Goal: Information Seeking & Learning: Learn about a topic

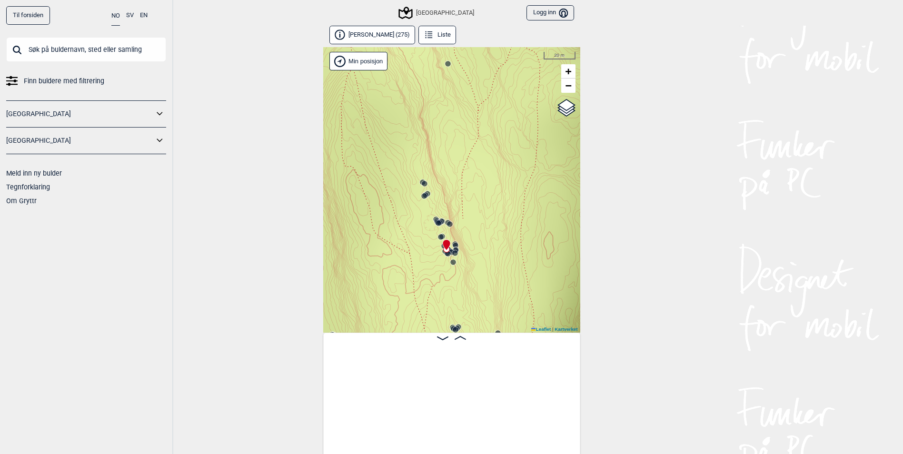
scroll to position [0, 7896]
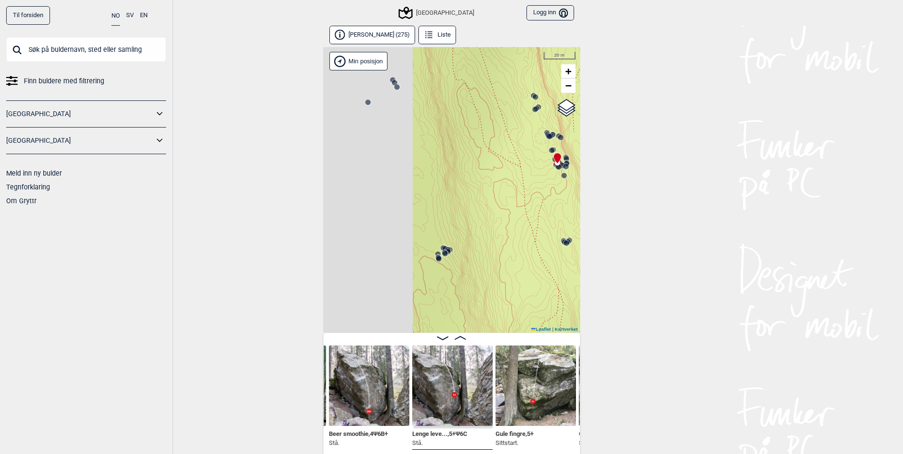
drag, startPoint x: 387, startPoint y: 202, endPoint x: 543, endPoint y: 80, distance: 198.8
click at [543, 80] on div "Speidersteinen Barnehageveggen Cowboyveggen Bølerveggen [GEOGRAPHIC_DATA]" at bounding box center [451, 190] width 257 height 286
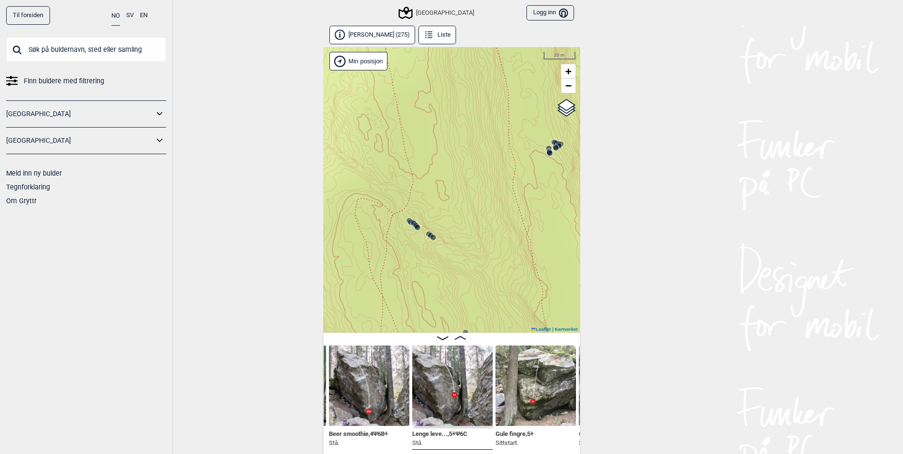
drag, startPoint x: 453, startPoint y: 205, endPoint x: 518, endPoint y: 135, distance: 95.0
click at [518, 135] on div "Speidersteinen Barnehageveggen Cowboyveggen Bølerveggen [GEOGRAPHIC_DATA]" at bounding box center [451, 190] width 257 height 286
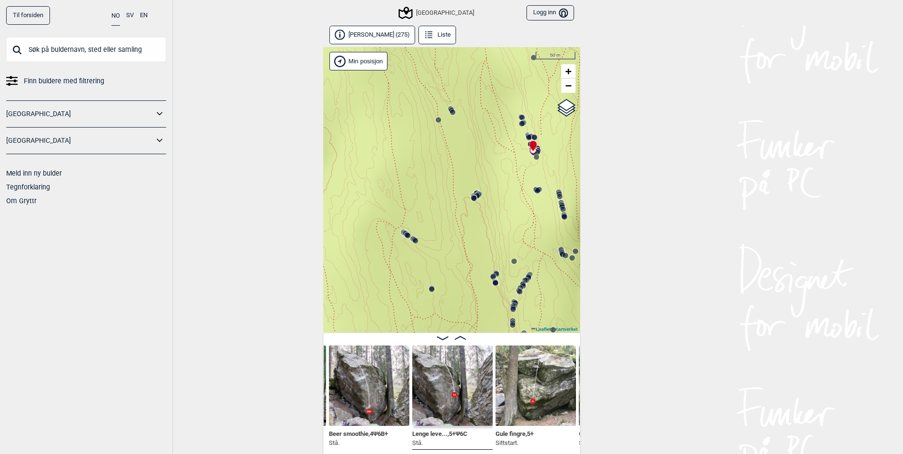
drag, startPoint x: 448, startPoint y: 141, endPoint x: 414, endPoint y: 217, distance: 83.3
click at [414, 217] on div "Speidersteinen Barnehageveggen Cowboyveggen Bølerveggen [GEOGRAPHIC_DATA]" at bounding box center [451, 190] width 257 height 286
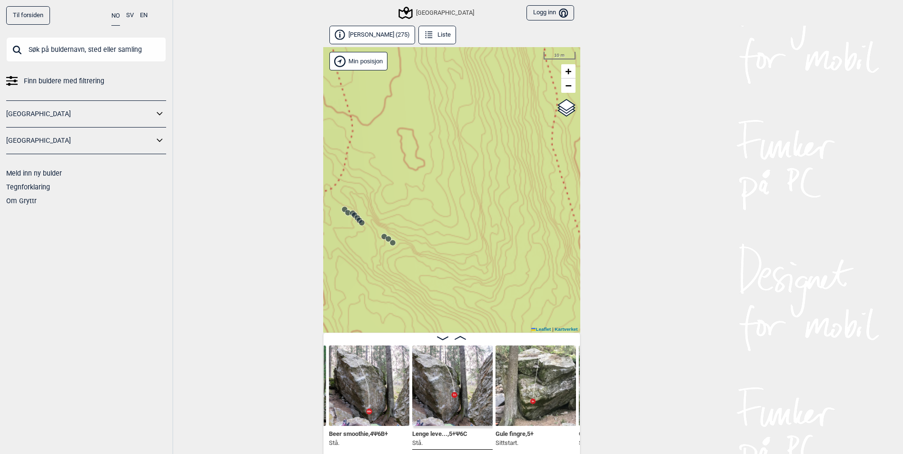
click at [358, 219] on circle at bounding box center [360, 221] width 6 height 6
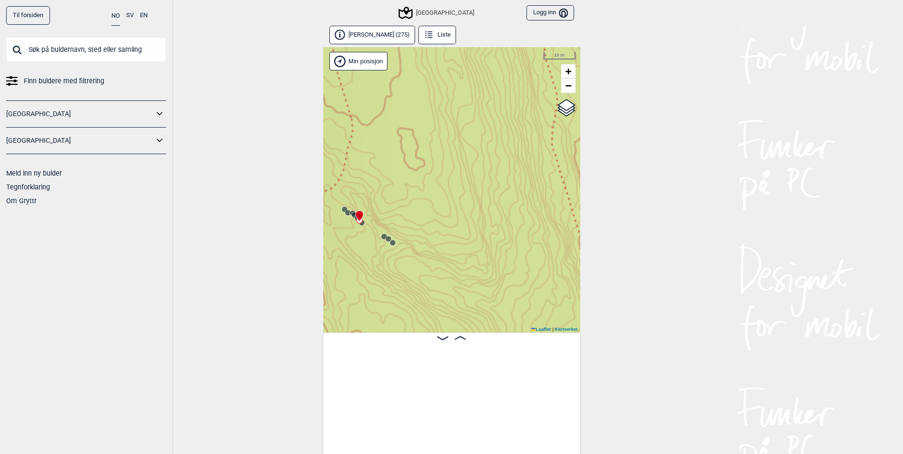
scroll to position [0, 21428]
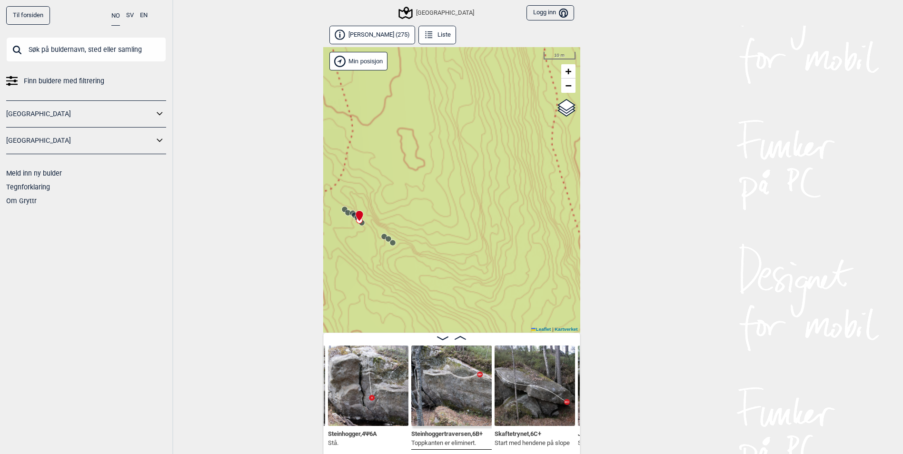
click at [355, 218] on circle at bounding box center [358, 218] width 6 height 6
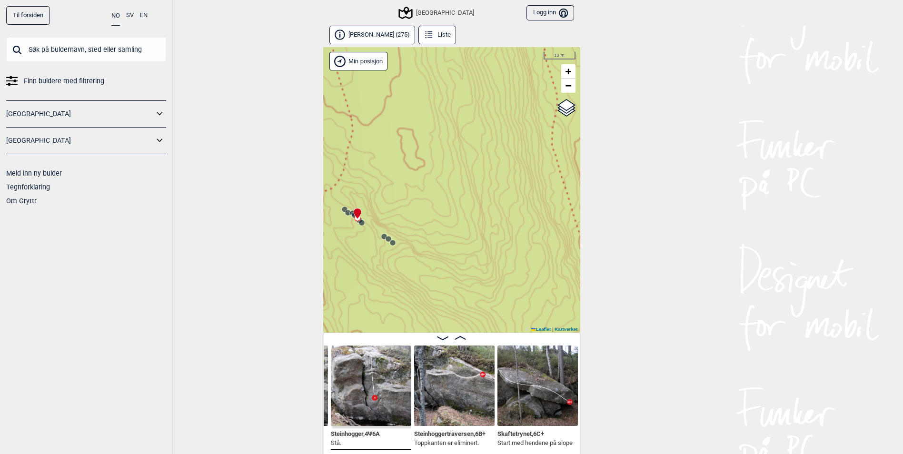
scroll to position [0, 21348]
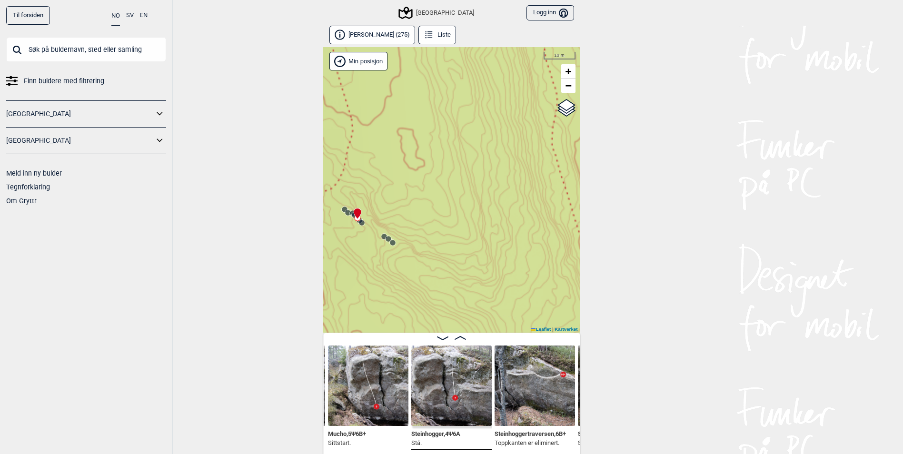
click at [352, 217] on circle at bounding box center [355, 215] width 6 height 6
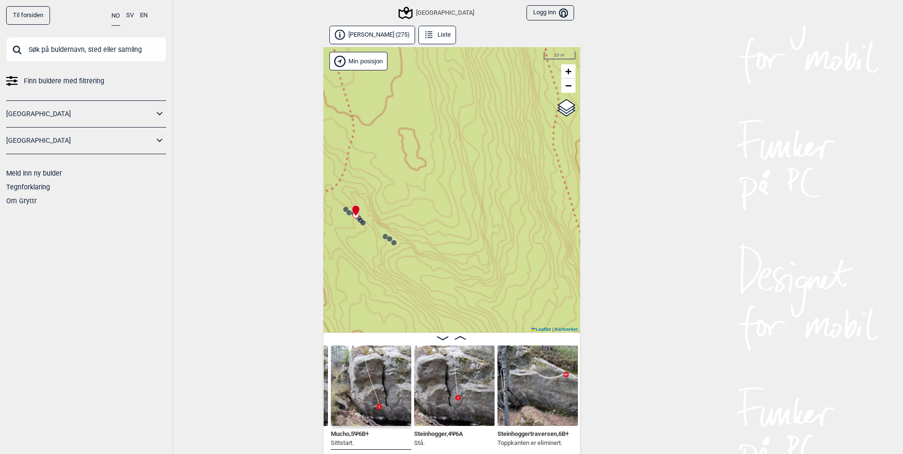
scroll to position [0, 21267]
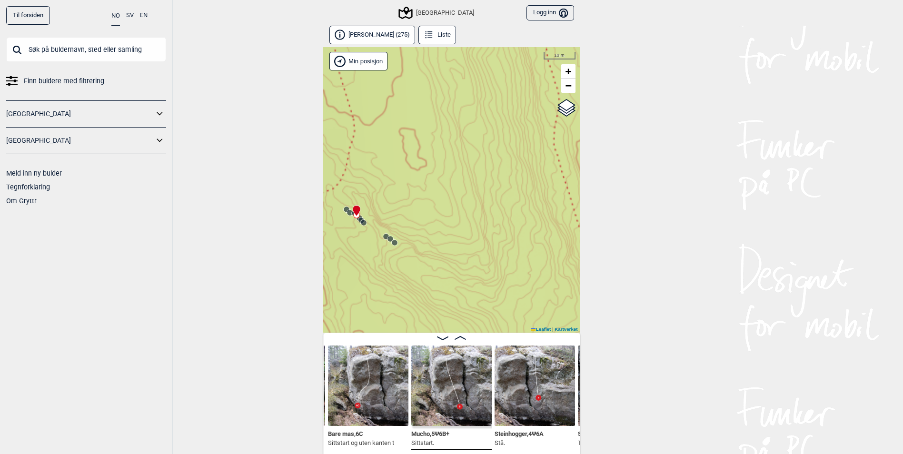
click at [349, 216] on icon at bounding box center [350, 213] width 8 height 8
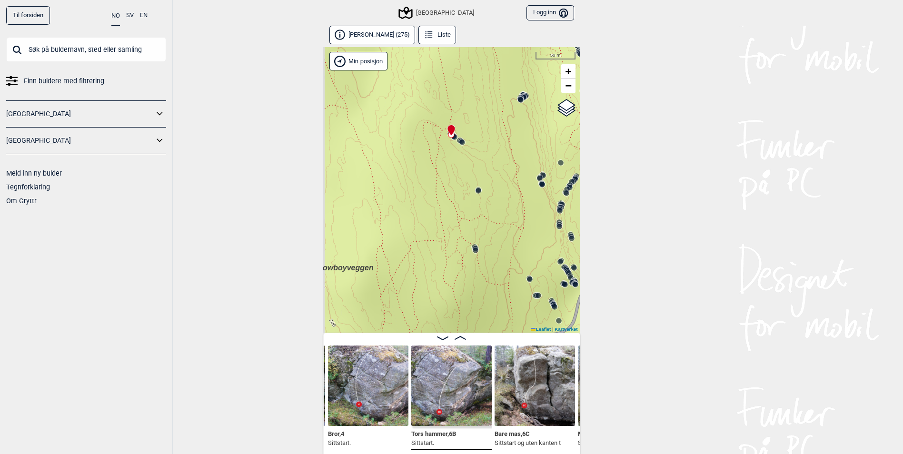
drag, startPoint x: 419, startPoint y: 250, endPoint x: 488, endPoint y: 149, distance: 122.6
click at [485, 150] on div "Speidersteinen Barnehageveggen Cowboyveggen Bølerveggen [GEOGRAPHIC_DATA]" at bounding box center [451, 190] width 257 height 286
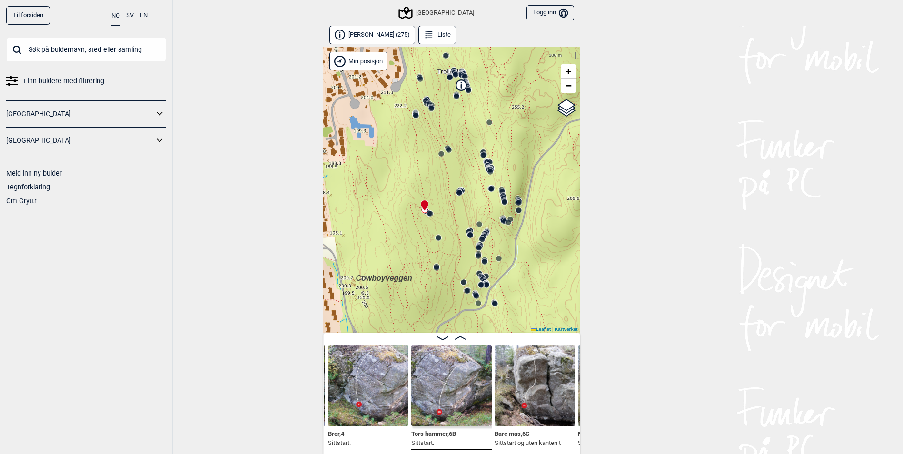
drag, startPoint x: 505, startPoint y: 160, endPoint x: 430, endPoint y: 240, distance: 109.5
click at [430, 240] on div "Speidersteinen Barnehageveggen Cowboyveggen Bølerveggen [GEOGRAPHIC_DATA]" at bounding box center [451, 190] width 257 height 286
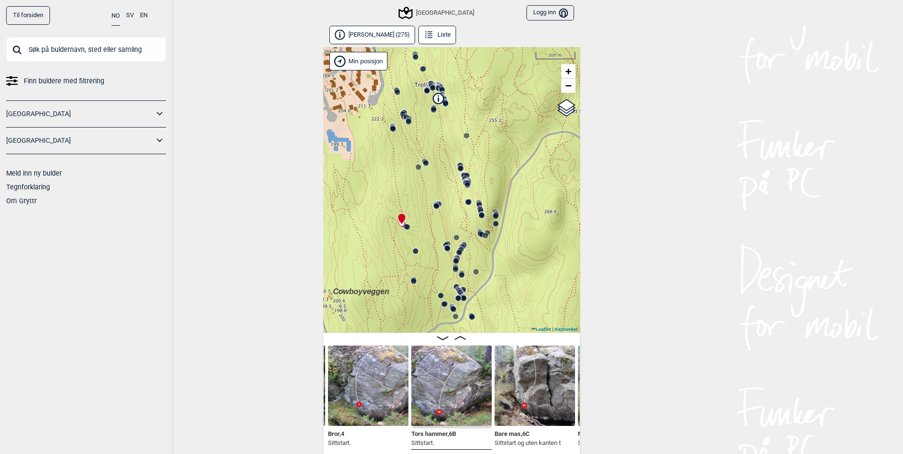
click at [425, 165] on circle at bounding box center [426, 163] width 6 height 6
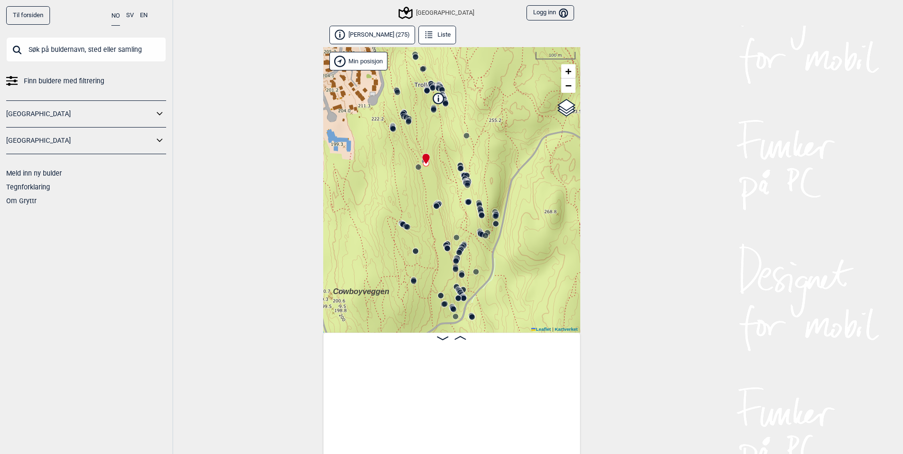
scroll to position [0, 13623]
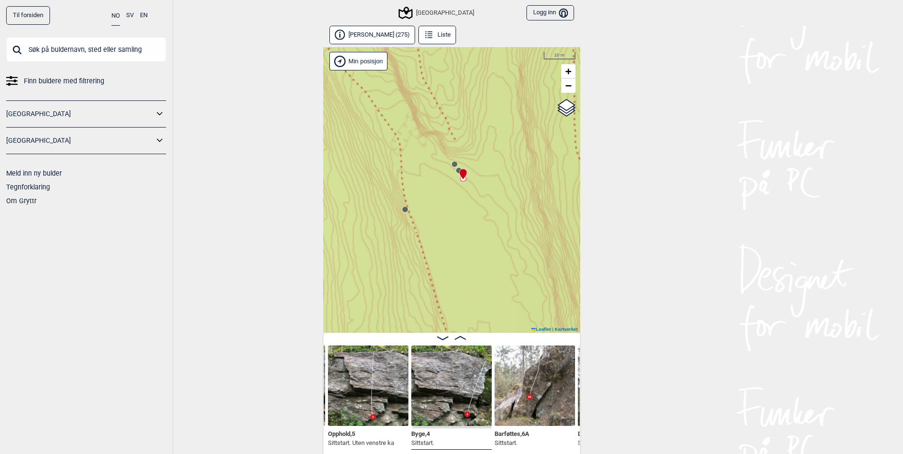
click at [459, 163] on div "Speidersteinen Barnehageveggen Cowboyveggen Bølerveggen [GEOGRAPHIC_DATA]" at bounding box center [451, 190] width 257 height 286
click at [455, 166] on circle at bounding box center [455, 164] width 6 height 6
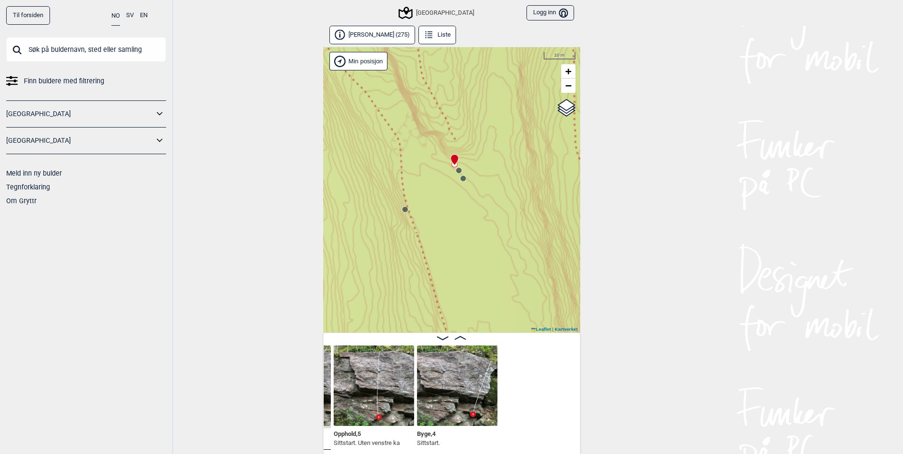
scroll to position [0, 13463]
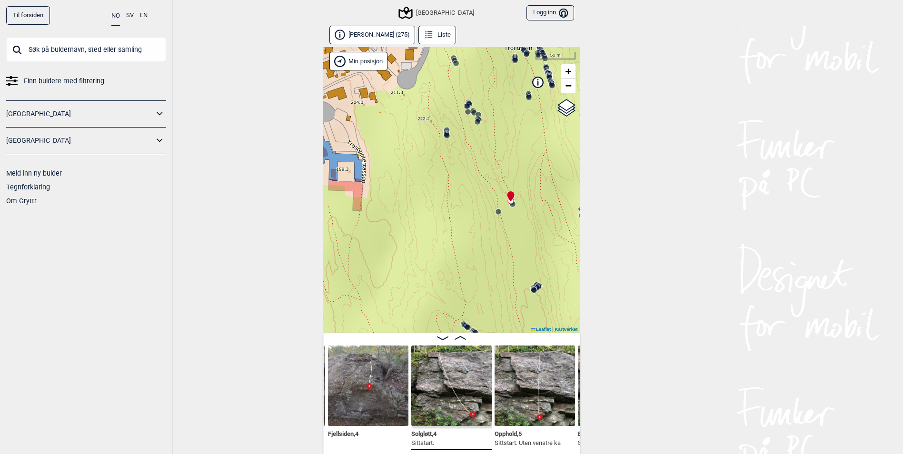
drag, startPoint x: 487, startPoint y: 261, endPoint x: 456, endPoint y: 149, distance: 116.7
click at [456, 149] on div "Speidersteinen Barnehageveggen Cowboyveggen Bølerveggen [GEOGRAPHIC_DATA]" at bounding box center [451, 190] width 257 height 286
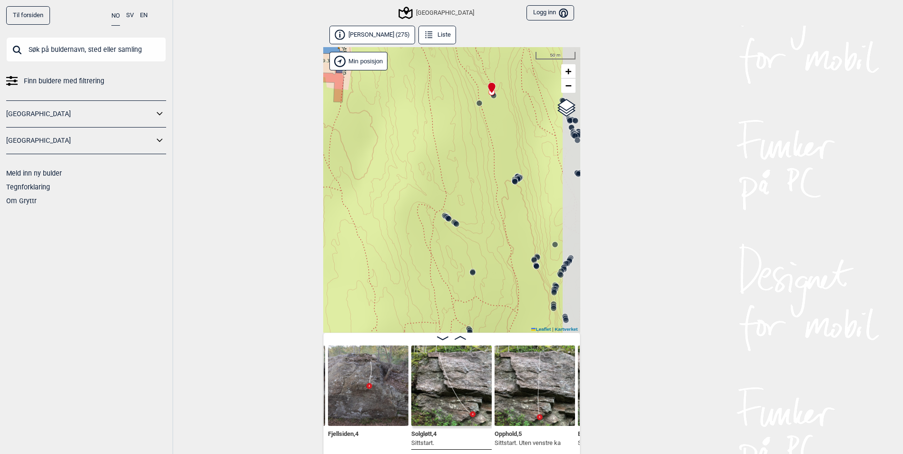
drag, startPoint x: 470, startPoint y: 194, endPoint x: 448, endPoint y: 106, distance: 91.0
click at [448, 106] on div "Speidersteinen Barnehageveggen Cowboyveggen Bølerveggen [GEOGRAPHIC_DATA]" at bounding box center [451, 190] width 257 height 286
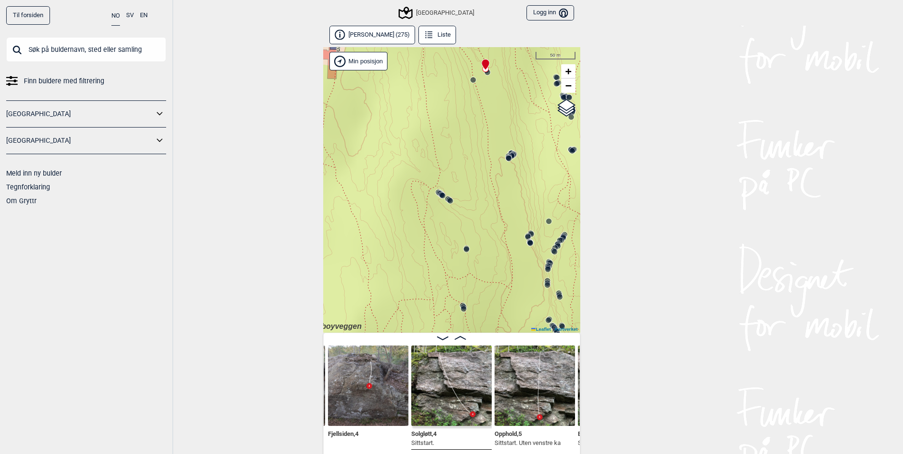
drag, startPoint x: 478, startPoint y: 212, endPoint x: 503, endPoint y: 153, distance: 64.5
click at [502, 153] on div "Speidersteinen Barnehageveggen Cowboyveggen Bølerveggen [GEOGRAPHIC_DATA]" at bounding box center [451, 190] width 257 height 286
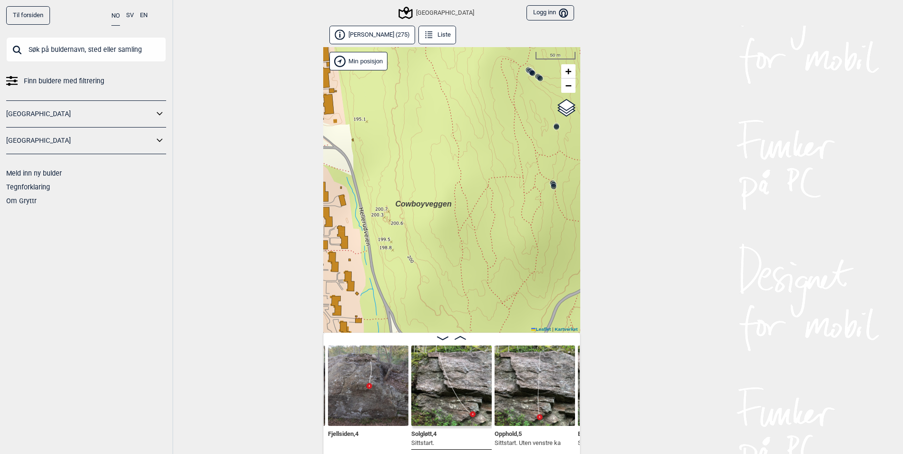
drag, startPoint x: 464, startPoint y: 210, endPoint x: 503, endPoint y: 159, distance: 63.9
click at [503, 159] on div "Speidersteinen Barnehageveggen Cowboyveggen Bølerveggen [GEOGRAPHIC_DATA]" at bounding box center [451, 190] width 257 height 286
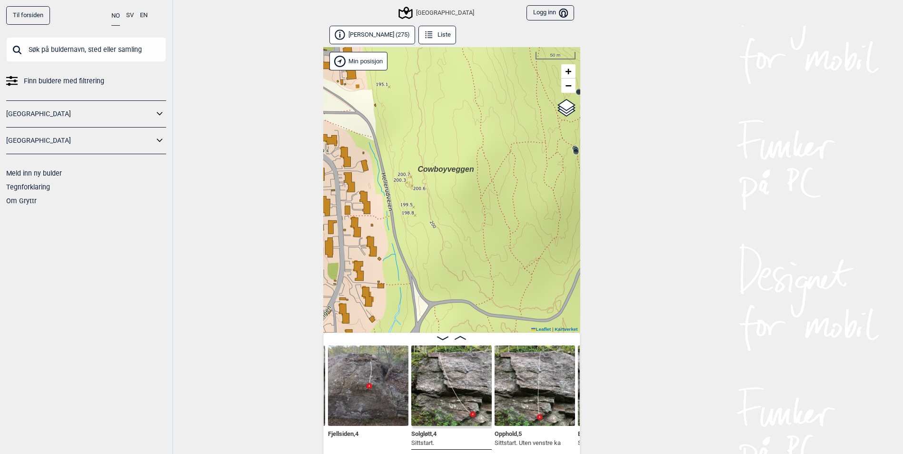
drag, startPoint x: 490, startPoint y: 228, endPoint x: 513, endPoint y: 193, distance: 41.3
click at [513, 193] on div "Speidersteinen Barnehageveggen Cowboyveggen Bølerveggen [GEOGRAPHIC_DATA]" at bounding box center [451, 190] width 257 height 286
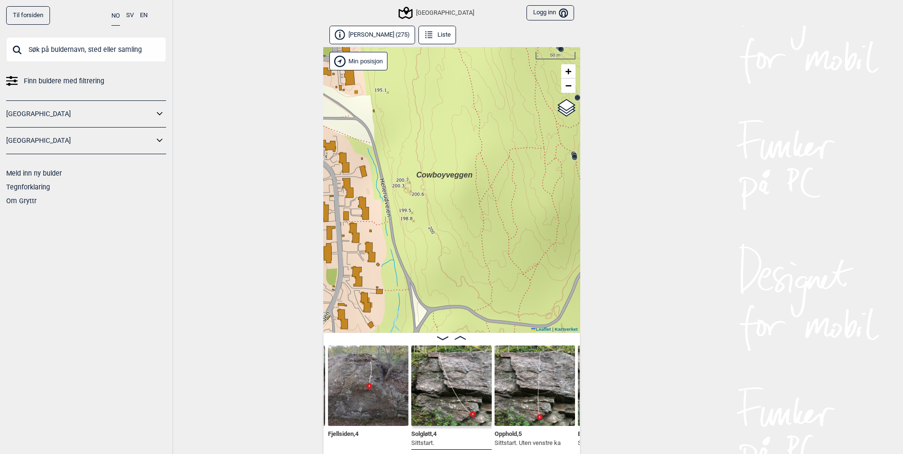
drag, startPoint x: 500, startPoint y: 151, endPoint x: 485, endPoint y: 230, distance: 80.5
click at [485, 229] on div "Speidersteinen Barnehageveggen Cowboyveggen Bølerveggen [GEOGRAPHIC_DATA]" at bounding box center [451, 190] width 257 height 286
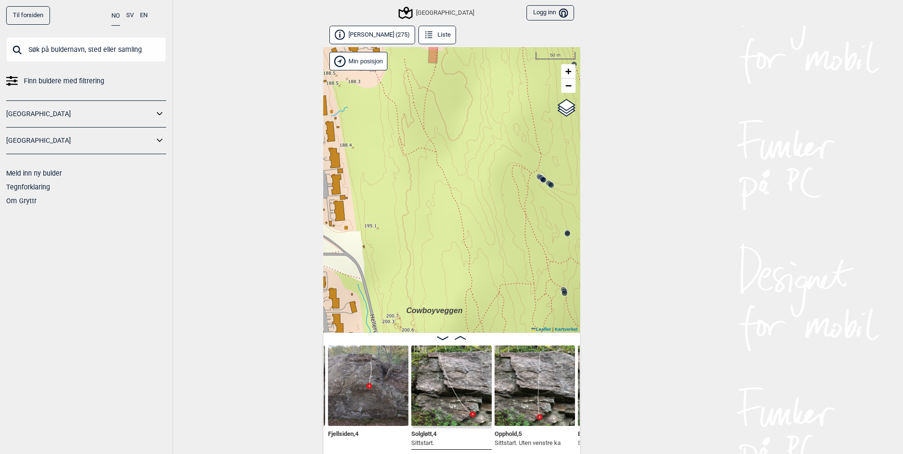
drag, startPoint x: 479, startPoint y: 149, endPoint x: 483, endPoint y: 219, distance: 69.2
click at [483, 219] on div "Speidersteinen Barnehageveggen Cowboyveggen Bølerveggen [GEOGRAPHIC_DATA]" at bounding box center [451, 190] width 257 height 286
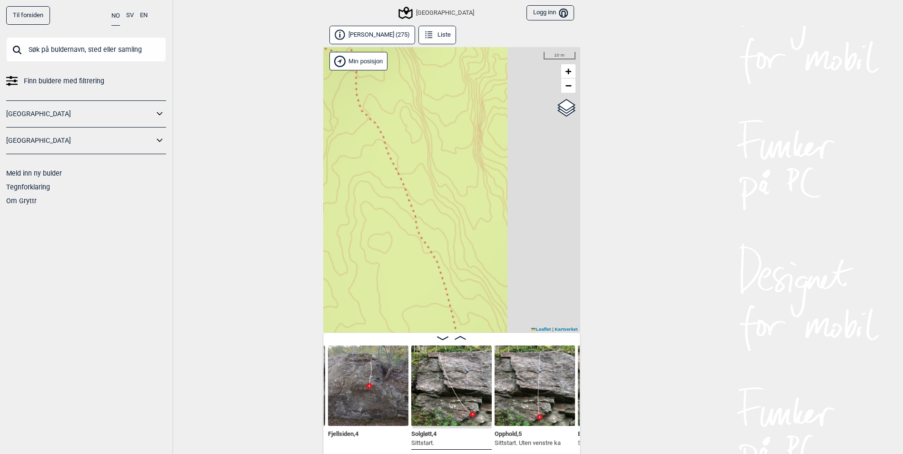
drag, startPoint x: 485, startPoint y: 212, endPoint x: 400, endPoint y: 132, distance: 116.9
click at [373, 100] on div "Speidersteinen Barnehageveggen Cowboyveggen Bølerveggen [GEOGRAPHIC_DATA]" at bounding box center [451, 190] width 257 height 286
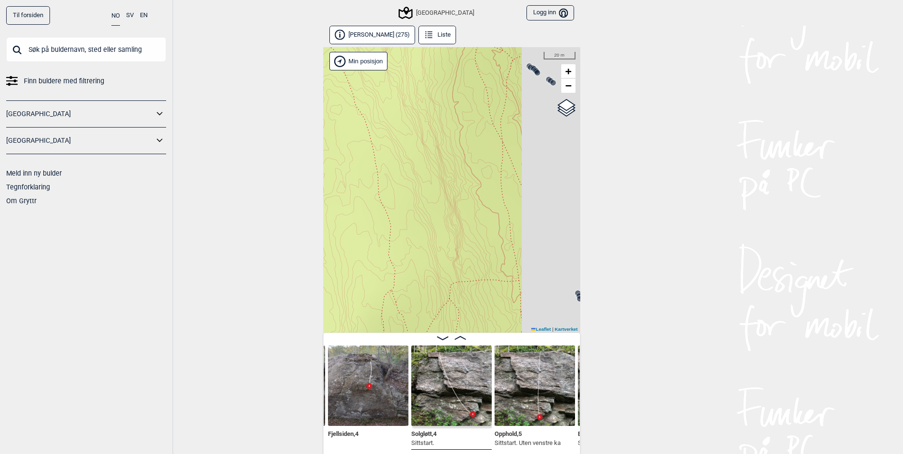
drag, startPoint x: 472, startPoint y: 196, endPoint x: 418, endPoint y: 131, distance: 83.9
click at [401, 109] on div "Speidersteinen Barnehageveggen Cowboyveggen Bølerveggen [GEOGRAPHIC_DATA]" at bounding box center [451, 190] width 257 height 286
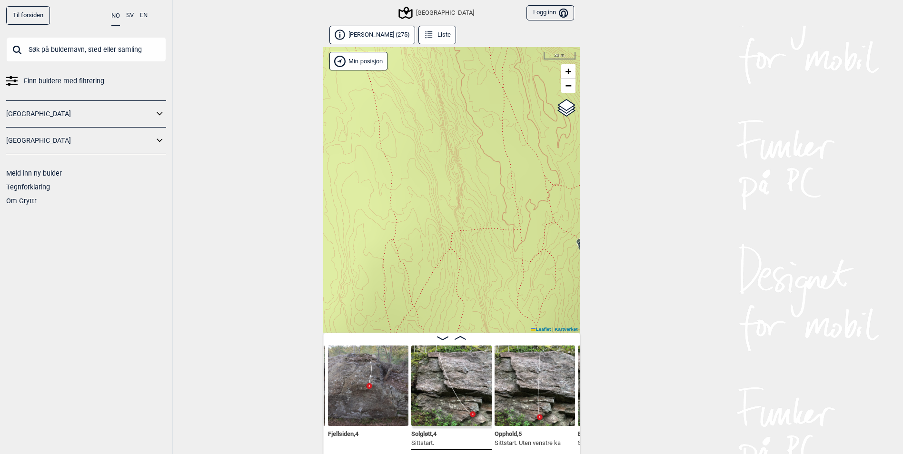
drag, startPoint x: 432, startPoint y: 181, endPoint x: 450, endPoint y: 232, distance: 53.5
click at [450, 232] on div "Speidersteinen Barnehageveggen Cowboyveggen Bølerveggen [GEOGRAPHIC_DATA]" at bounding box center [451, 190] width 257 height 286
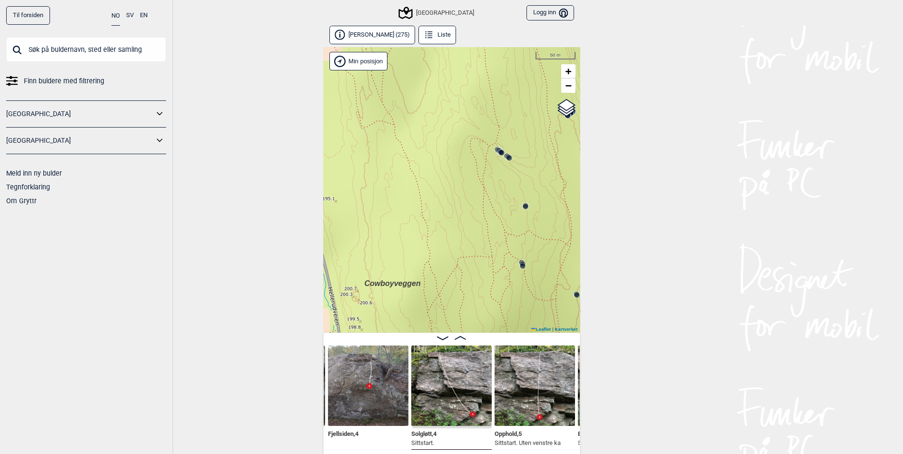
click at [521, 264] on circle at bounding box center [523, 266] width 6 height 6
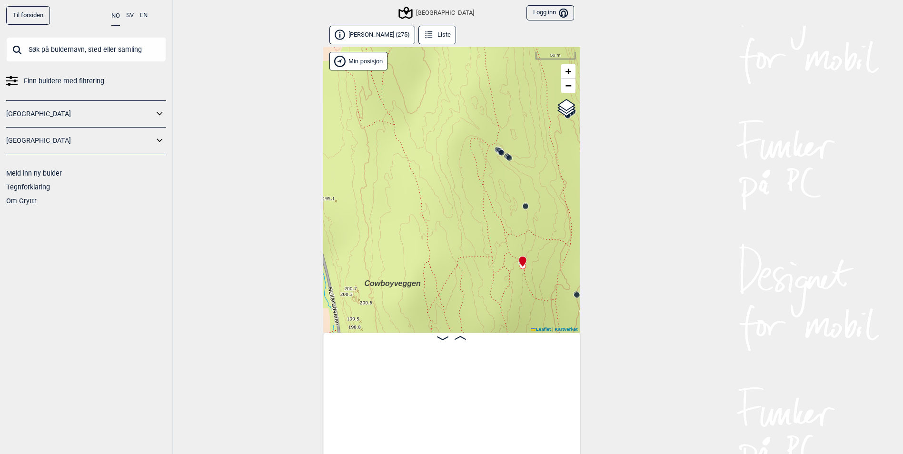
scroll to position [0, 22037]
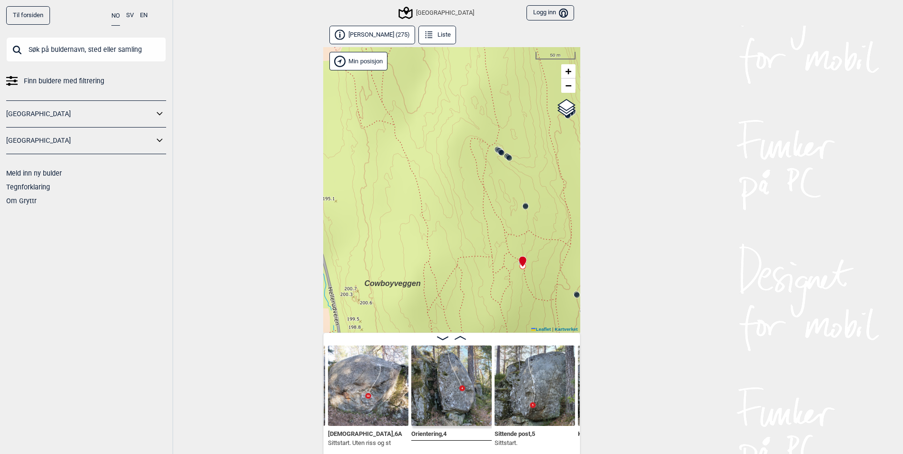
click at [521, 205] on div "Speidersteinen Barnehageveggen Cowboyveggen Bølerveggen [GEOGRAPHIC_DATA]" at bounding box center [451, 190] width 257 height 286
click at [524, 209] on circle at bounding box center [526, 207] width 6 height 6
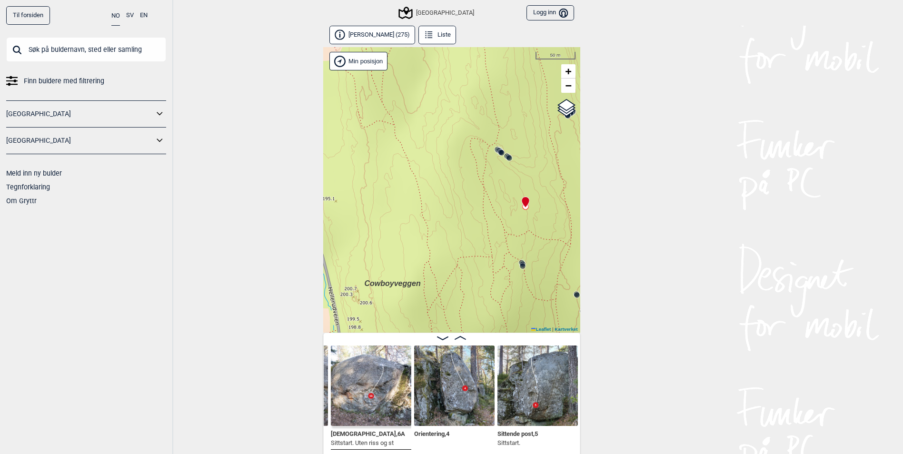
scroll to position [0, 21957]
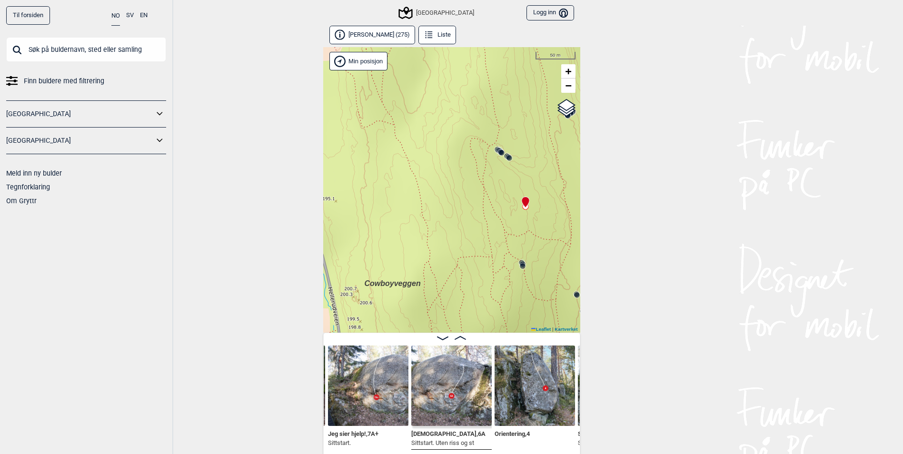
click at [510, 159] on circle at bounding box center [510, 158] width 6 height 6
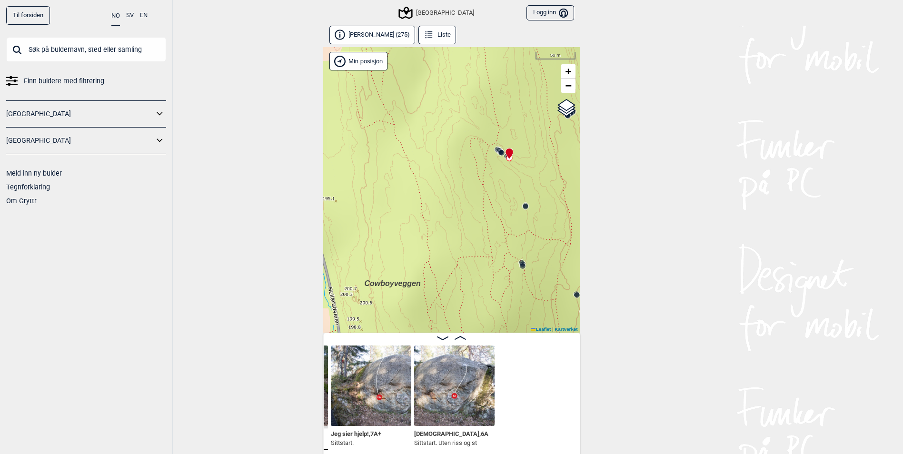
scroll to position [0, 21793]
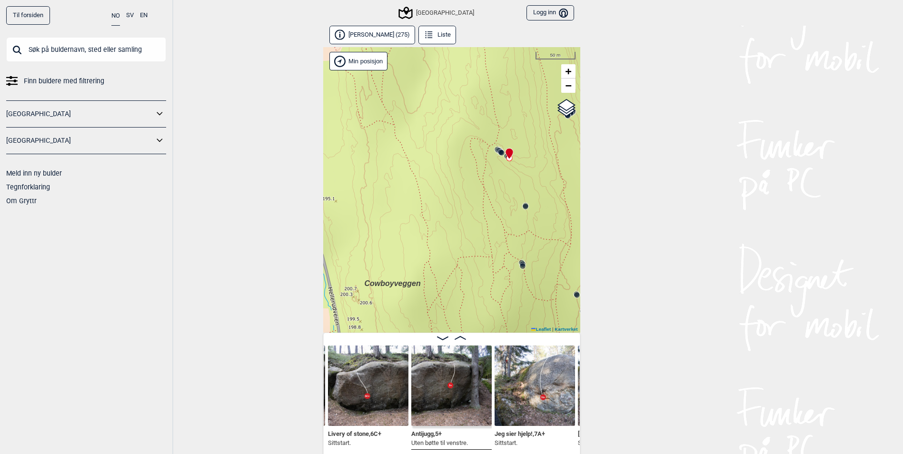
click at [500, 152] on circle at bounding box center [502, 153] width 6 height 6
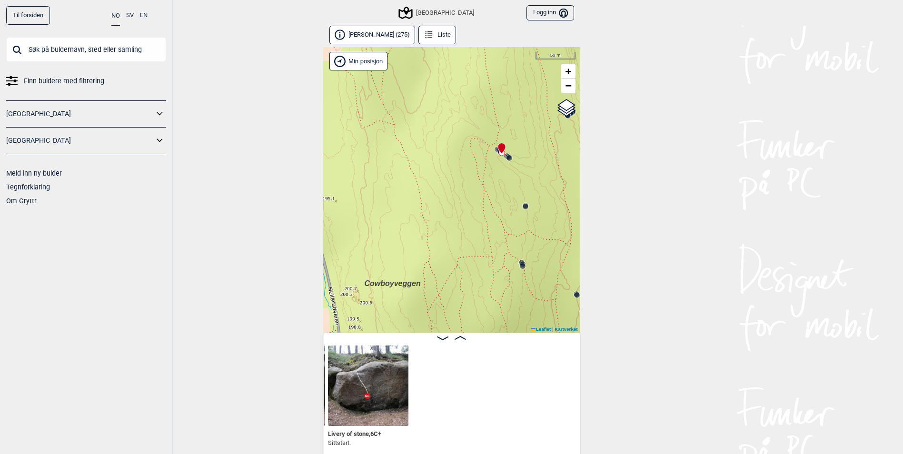
scroll to position [0, 21543]
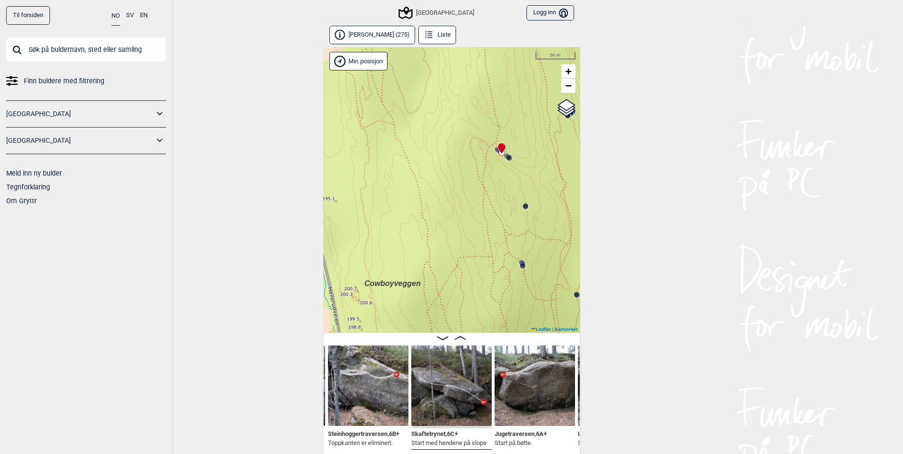
click at [497, 151] on icon at bounding box center [501, 153] width 8 height 8
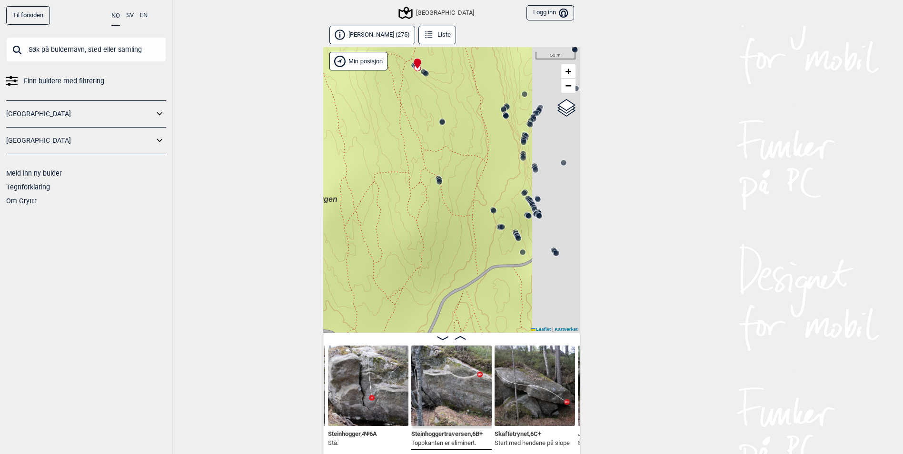
drag, startPoint x: 477, startPoint y: 247, endPoint x: 389, endPoint y: 156, distance: 126.6
click at [389, 156] on div "Speidersteinen Barnehageveggen Cowboyveggen Bølerveggen [GEOGRAPHIC_DATA]" at bounding box center [451, 190] width 257 height 286
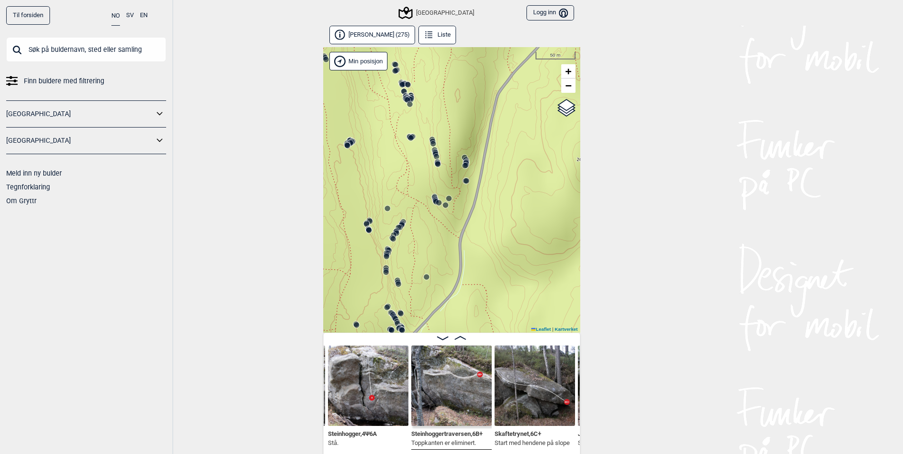
drag, startPoint x: 460, startPoint y: 120, endPoint x: 484, endPoint y: 184, distance: 68.3
click at [483, 182] on div "Speidersteinen Barnehageveggen Cowboyveggen Bølerveggen [GEOGRAPHIC_DATA]" at bounding box center [451, 190] width 257 height 286
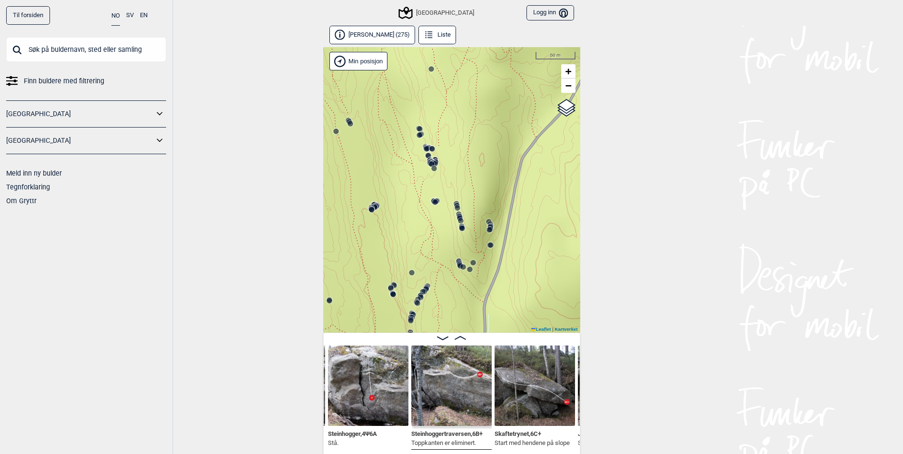
click at [428, 152] on icon at bounding box center [429, 156] width 8 height 8
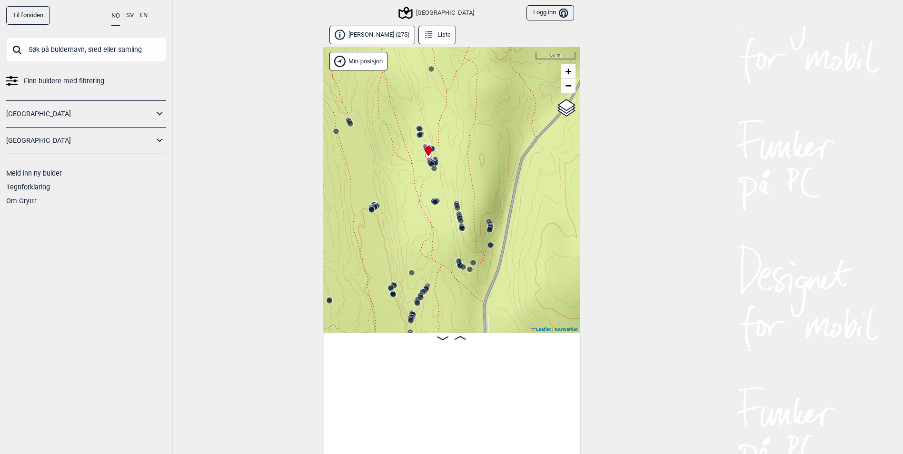
scroll to position [0, 7322]
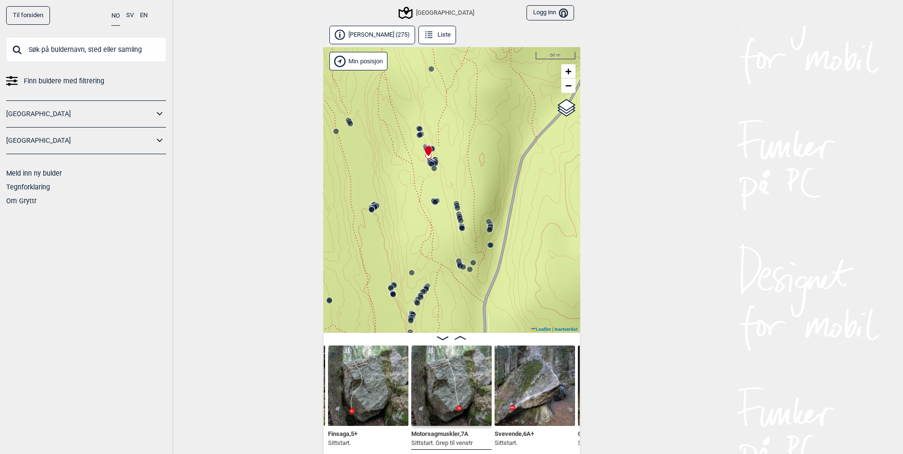
click at [91, 50] on input "text" at bounding box center [86, 49] width 160 height 25
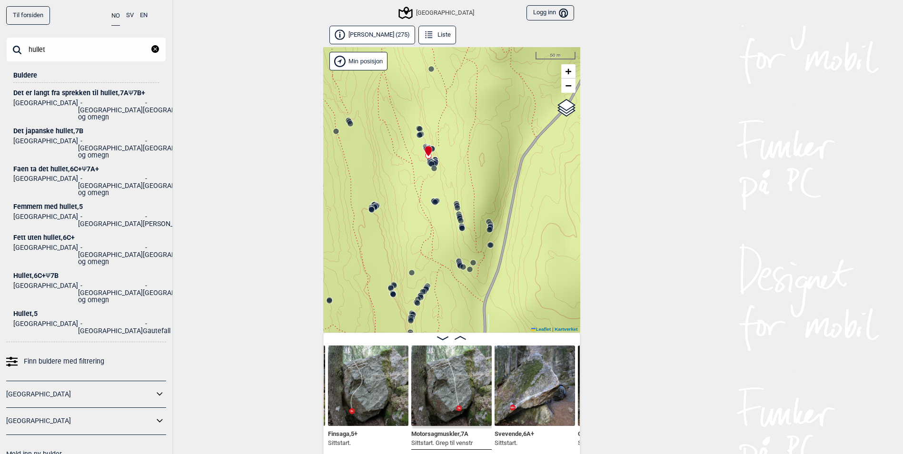
type input "hullet"
click at [27, 272] on div "Hullet , 6C+ Ψ 7B" at bounding box center [86, 275] width 146 height 7
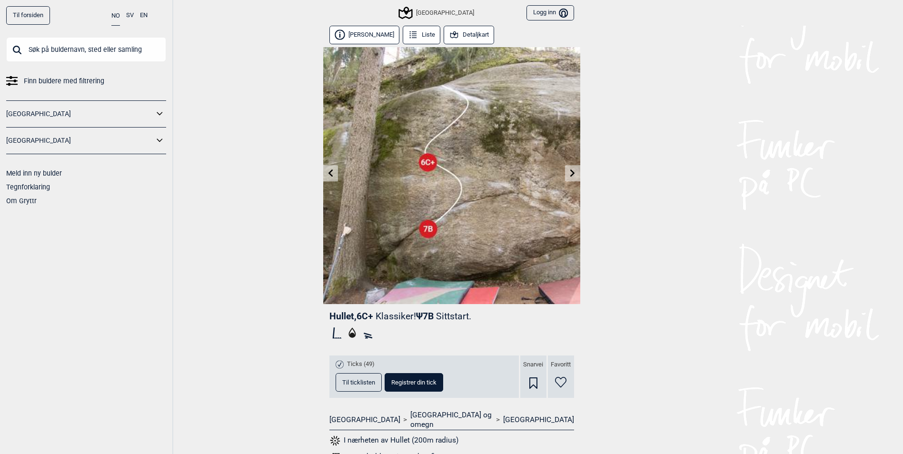
click at [470, 38] on button "Detaljkart" at bounding box center [469, 35] width 51 height 19
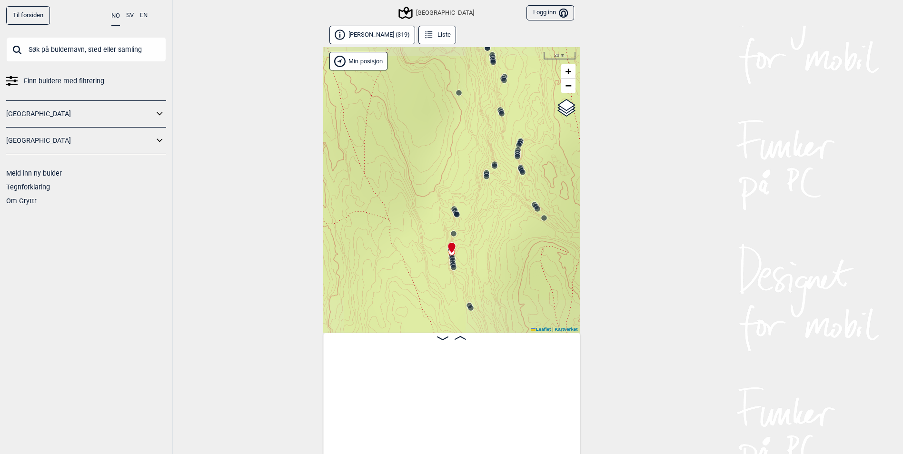
scroll to position [0, 7080]
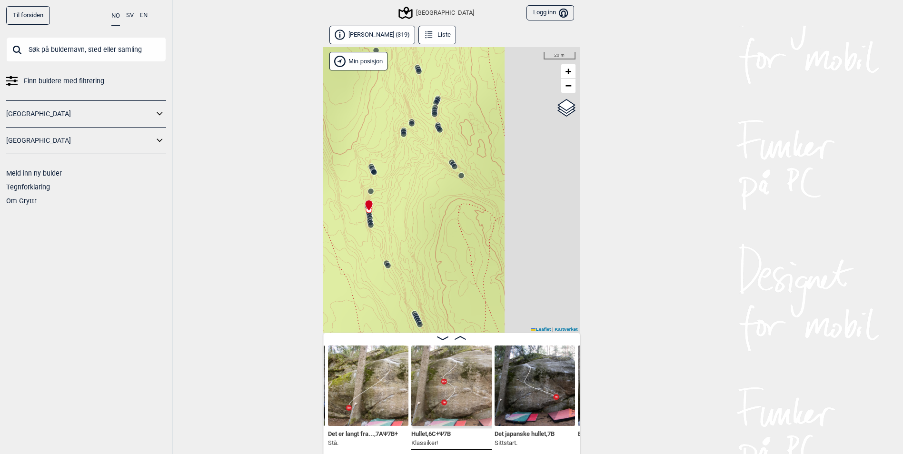
drag, startPoint x: 517, startPoint y: 256, endPoint x: 416, endPoint y: 201, distance: 114.8
click at [416, 201] on div "Speidersteinen Barnehageveggen Cowboyveggen Bølerveggen [GEOGRAPHIC_DATA]" at bounding box center [451, 190] width 257 height 286
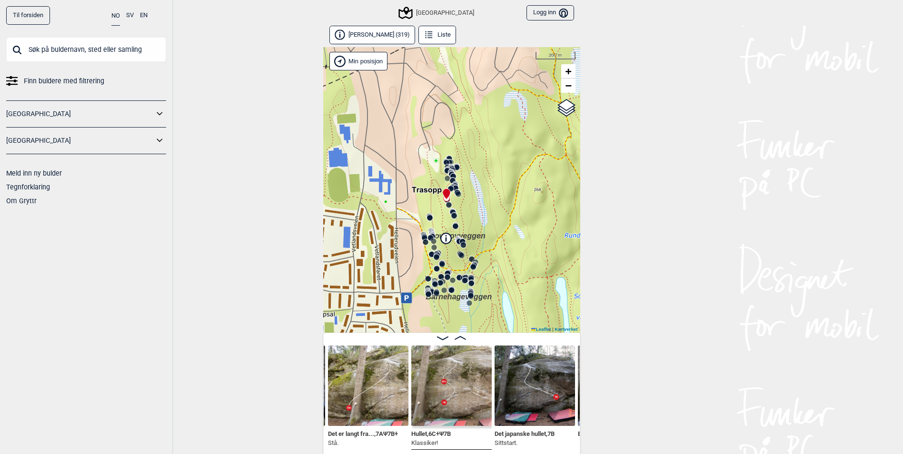
drag, startPoint x: 494, startPoint y: 229, endPoint x: 494, endPoint y: 211, distance: 17.1
click at [494, 211] on div "Speidersteinen Barnehageveggen Cowboyveggen Bølerveggen [GEOGRAPHIC_DATA]" at bounding box center [451, 190] width 257 height 286
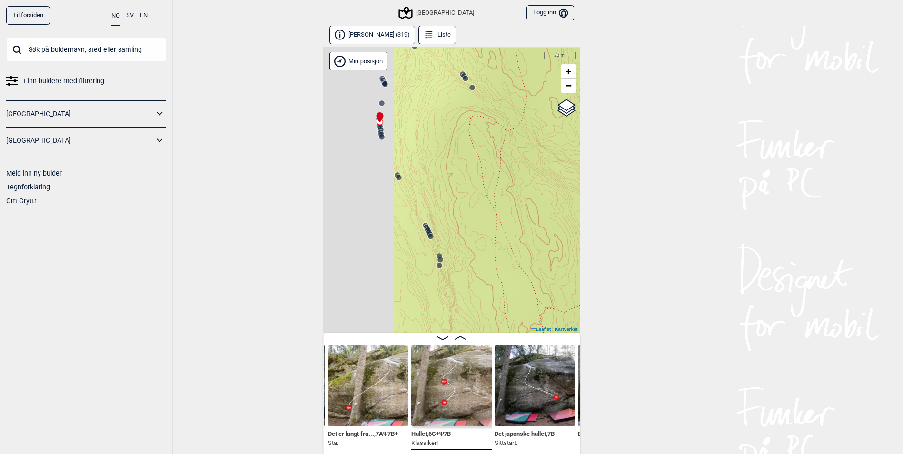
drag, startPoint x: 448, startPoint y: 194, endPoint x: 550, endPoint y: 199, distance: 101.5
click at [550, 197] on div "Speidersteinen Barnehageveggen Cowboyveggen Bølerveggen [GEOGRAPHIC_DATA]" at bounding box center [451, 190] width 257 height 286
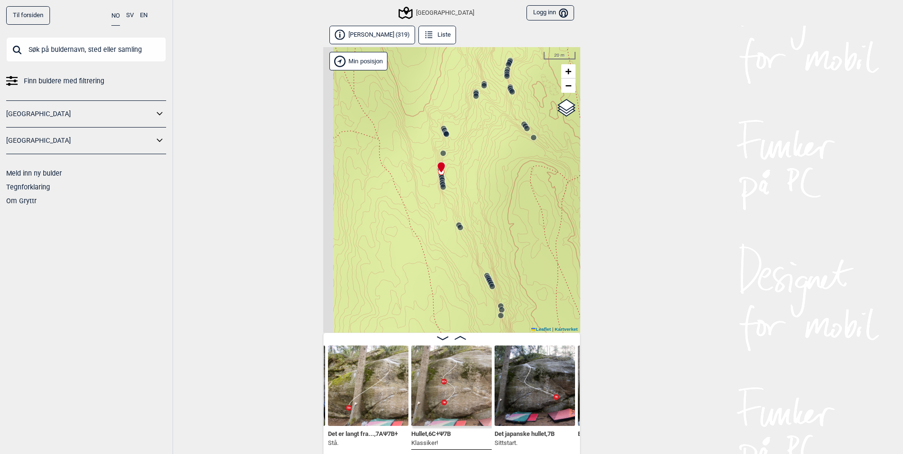
drag, startPoint x: 491, startPoint y: 191, endPoint x: 509, endPoint y: 223, distance: 36.9
click at [513, 213] on div "Speidersteinen Barnehageveggen Cowboyveggen Bølerveggen [GEOGRAPHIC_DATA]" at bounding box center [451, 190] width 257 height 286
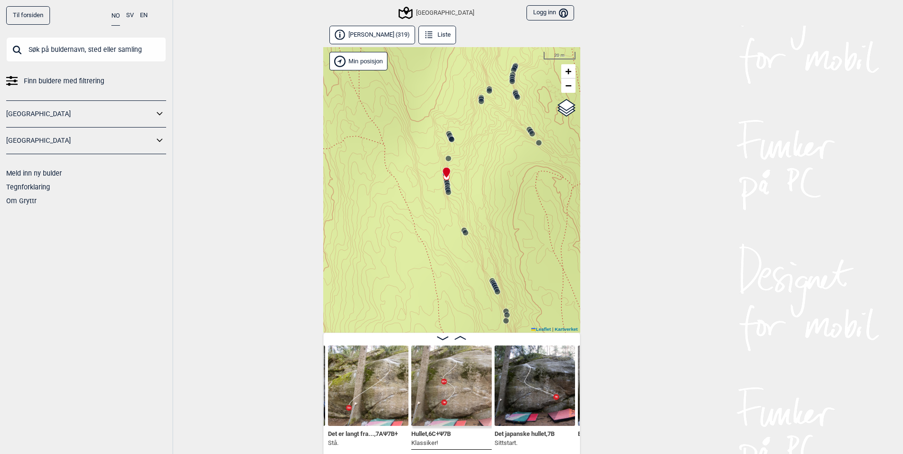
click at [460, 387] on img at bounding box center [451, 386] width 80 height 80
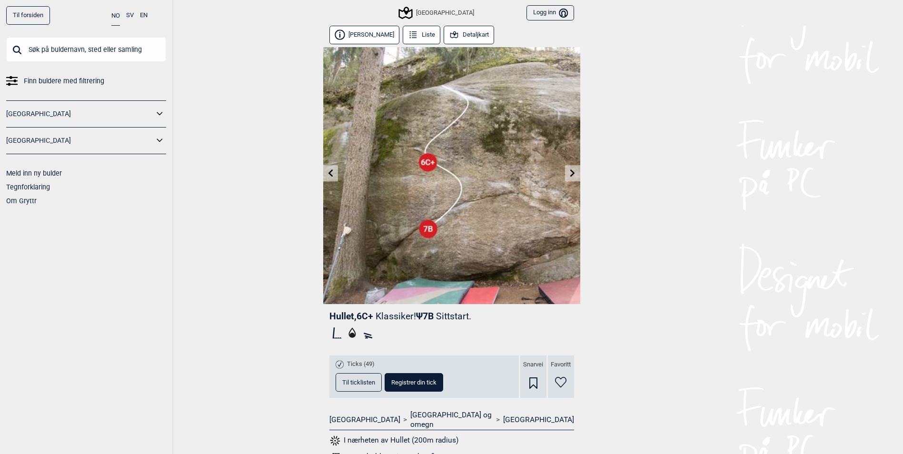
click at [571, 174] on icon at bounding box center [573, 173] width 8 height 8
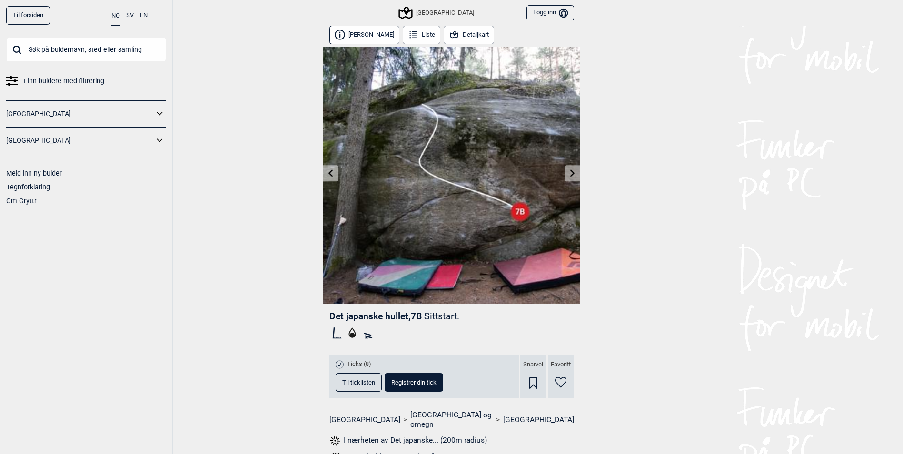
click at [571, 174] on icon at bounding box center [573, 173] width 8 height 8
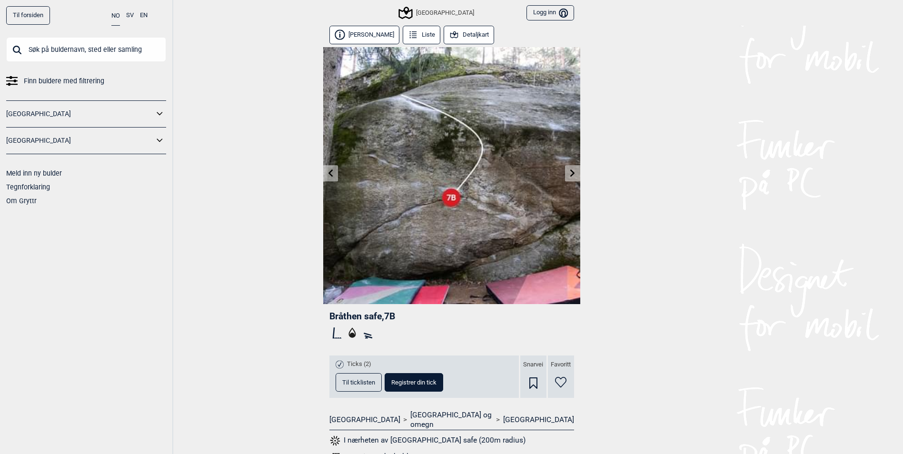
click at [571, 174] on icon at bounding box center [573, 173] width 8 height 8
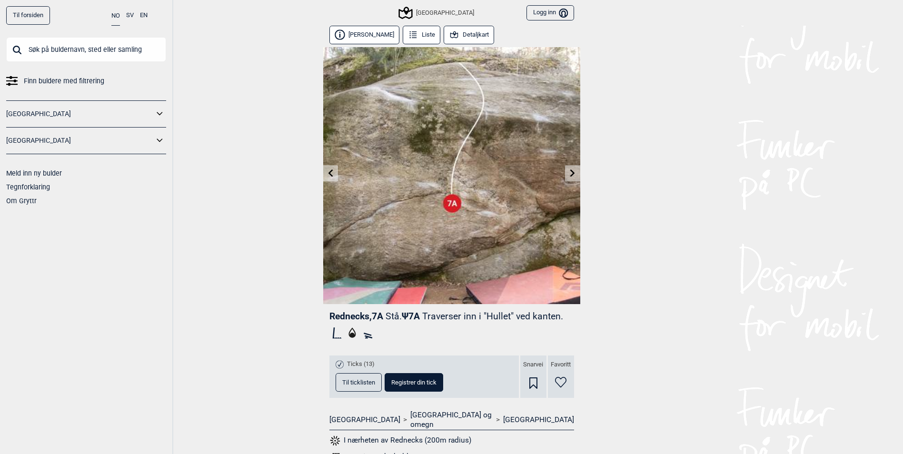
click at [571, 174] on icon at bounding box center [573, 173] width 8 height 8
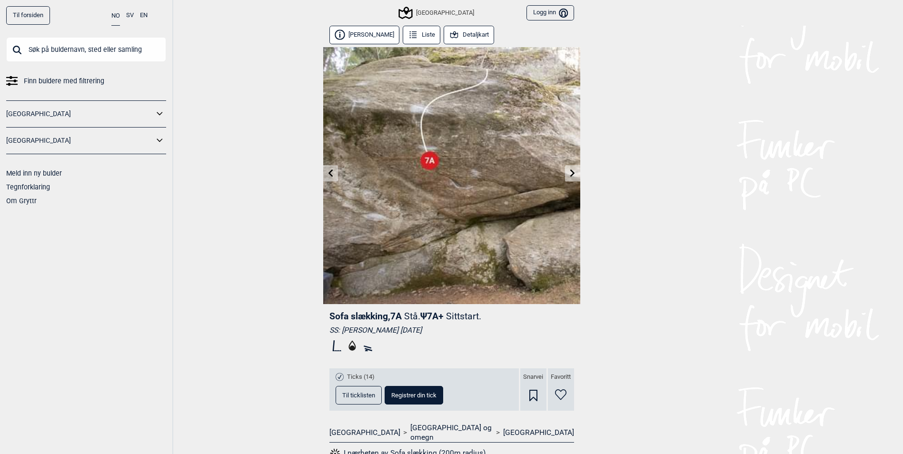
click at [571, 174] on icon at bounding box center [573, 173] width 8 height 8
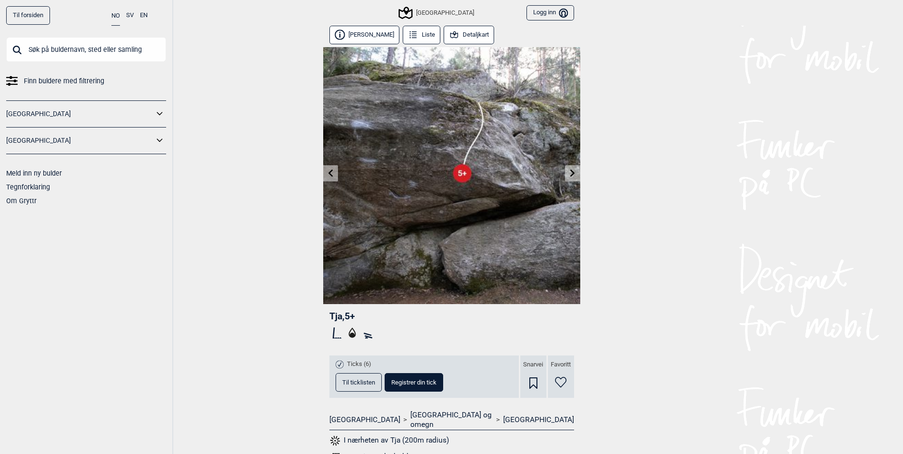
click at [571, 174] on icon at bounding box center [573, 173] width 8 height 8
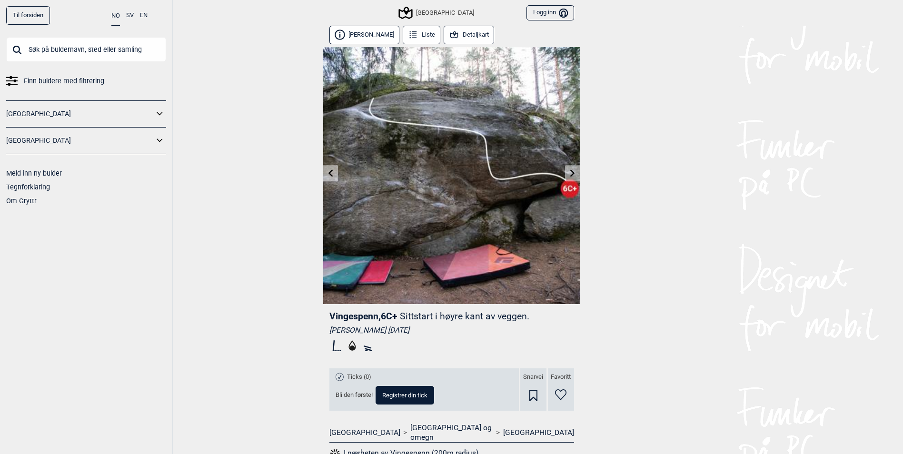
click at [571, 174] on icon at bounding box center [573, 173] width 8 height 8
